Goal: Navigation & Orientation: Find specific page/section

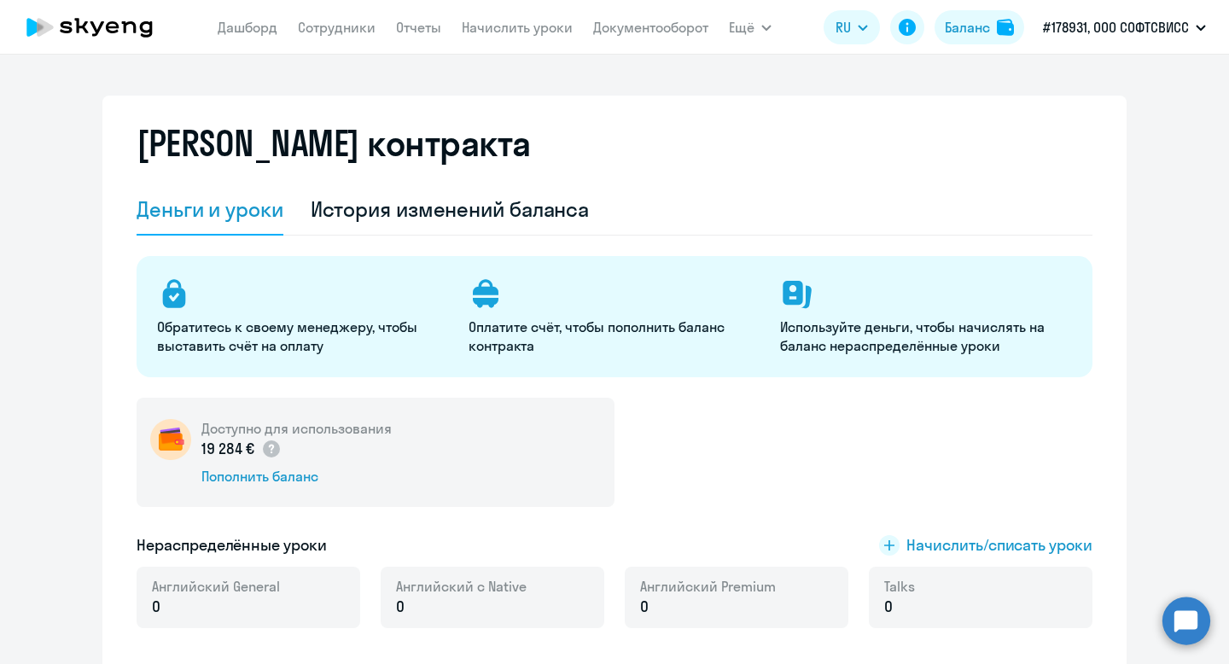
select select "english_adult_not_native_speaker"
click at [339, 26] on link "Сотрудники" at bounding box center [337, 27] width 78 height 17
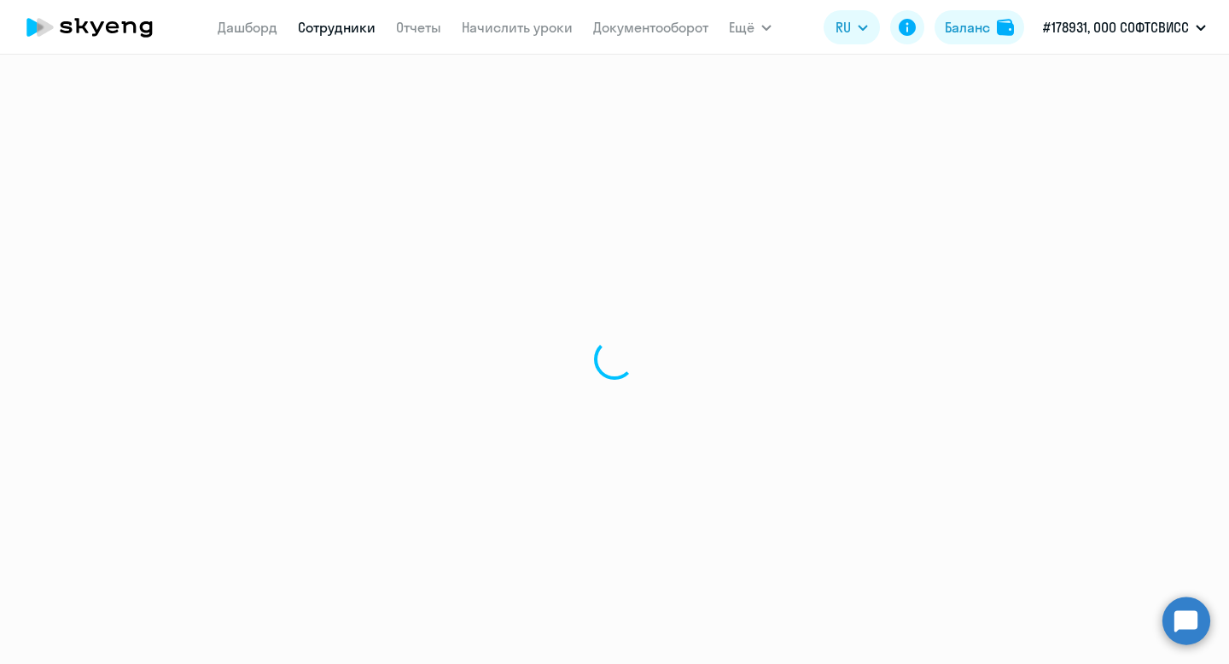
select select "30"
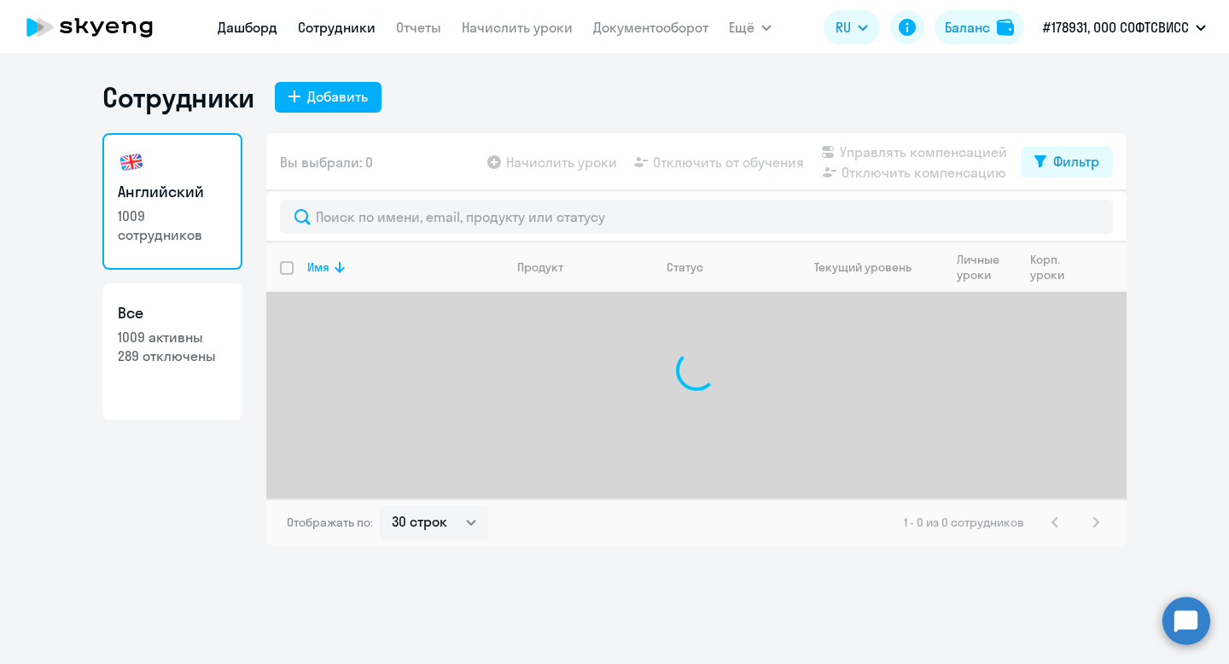
click at [240, 34] on link "Дашборд" at bounding box center [248, 27] width 60 height 17
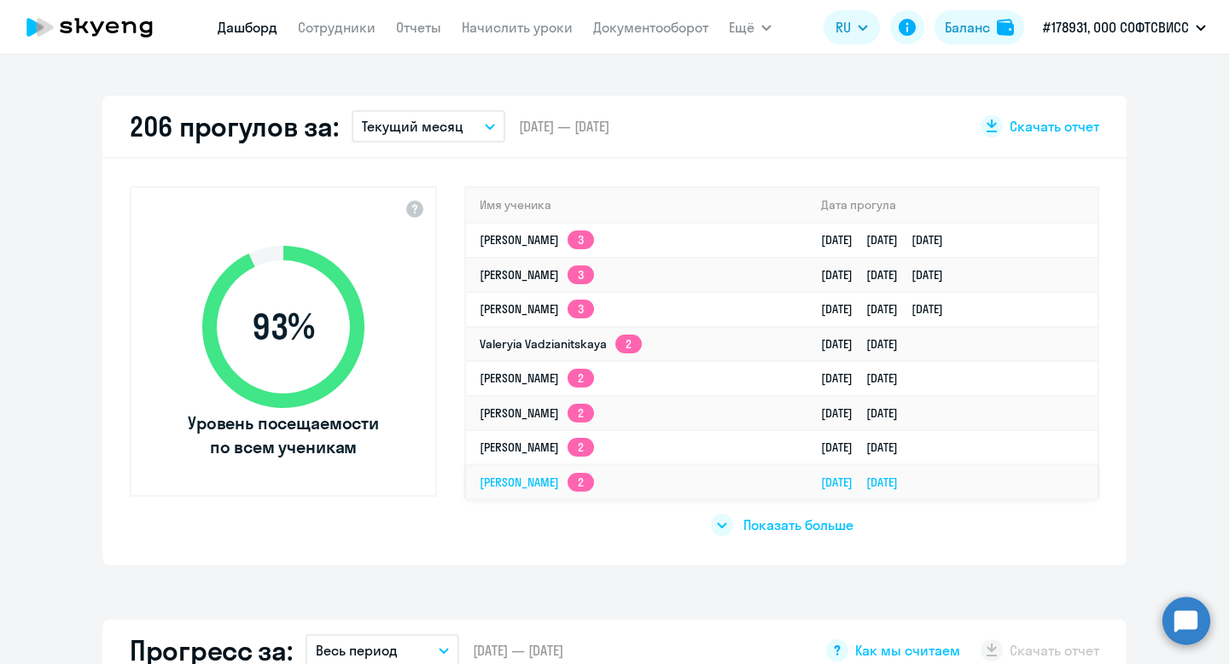
scroll to position [492, 0]
